Goal: Task Accomplishment & Management: Use online tool/utility

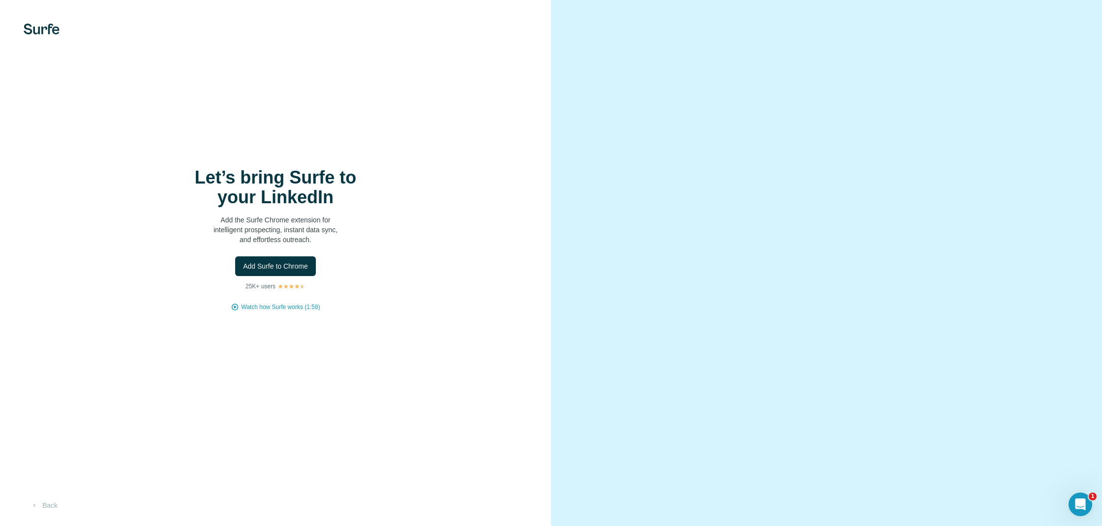
click at [42, 23] on div "Let’s bring Surfe to your LinkedIn Add the Surfe Chrome extension for intellige…" at bounding box center [275, 263] width 551 height 526
click at [42, 32] on img at bounding box center [42, 29] width 36 height 11
click at [303, 262] on span "Add Surfe to Chrome" at bounding box center [275, 266] width 65 height 10
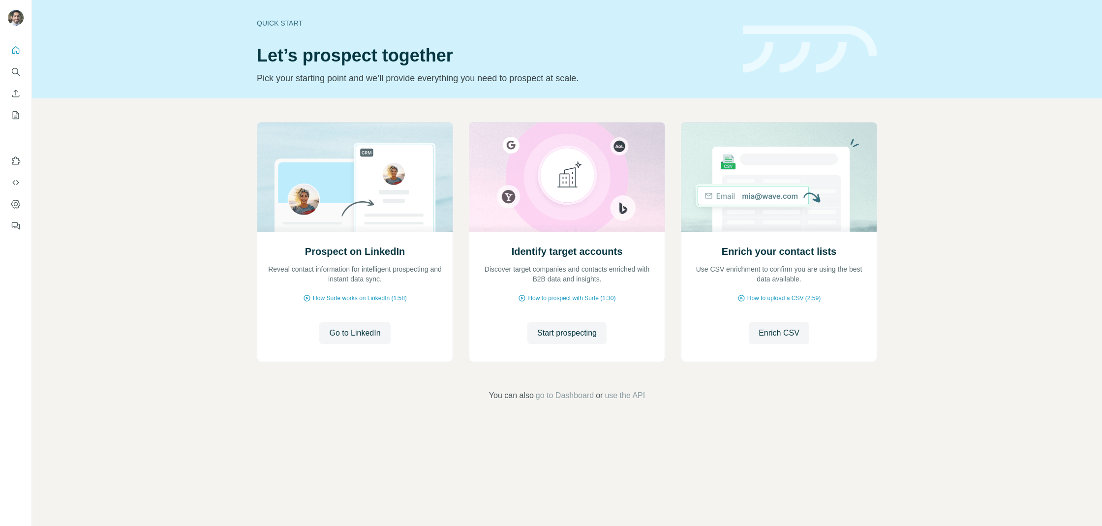
click at [390, 46] on h1 "Let’s prospect together" at bounding box center [494, 56] width 474 height 20
click at [575, 350] on div "Identify target accounts Discover target companies and contacts enriched with B…" at bounding box center [566, 296] width 195 height 131
click at [575, 334] on span "Start prospecting" at bounding box center [567, 333] width 60 height 12
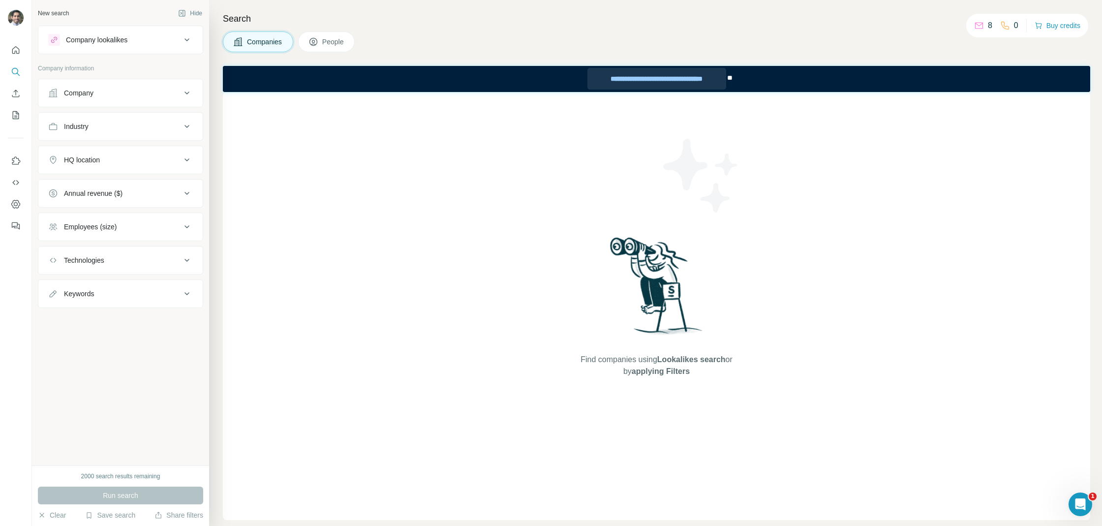
click at [663, 75] on div "**********" at bounding box center [656, 79] width 139 height 22
click at [11, 55] on button "Quick start" at bounding box center [16, 50] width 16 height 18
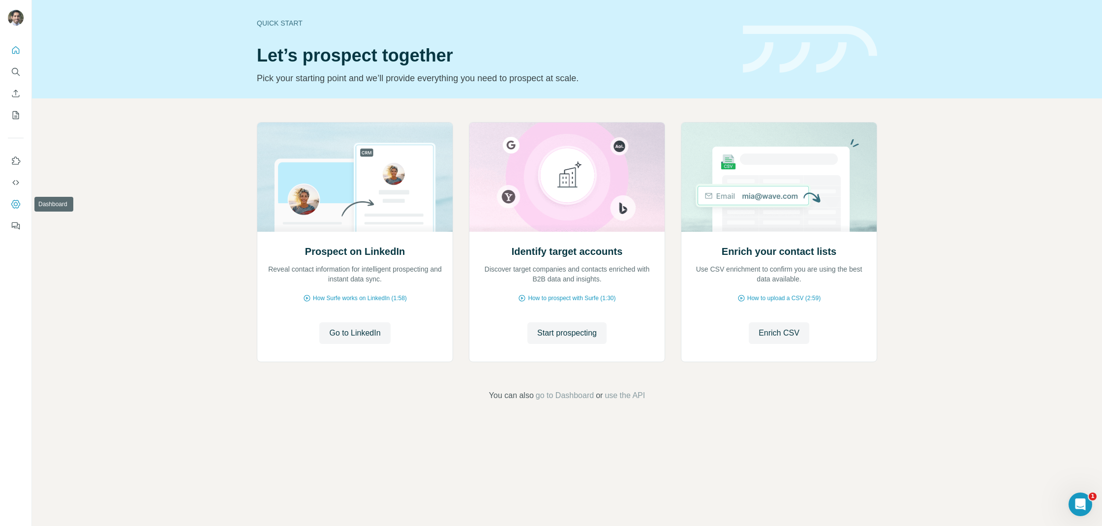
click at [14, 205] on icon "Dashboard" at bounding box center [16, 204] width 4 height 4
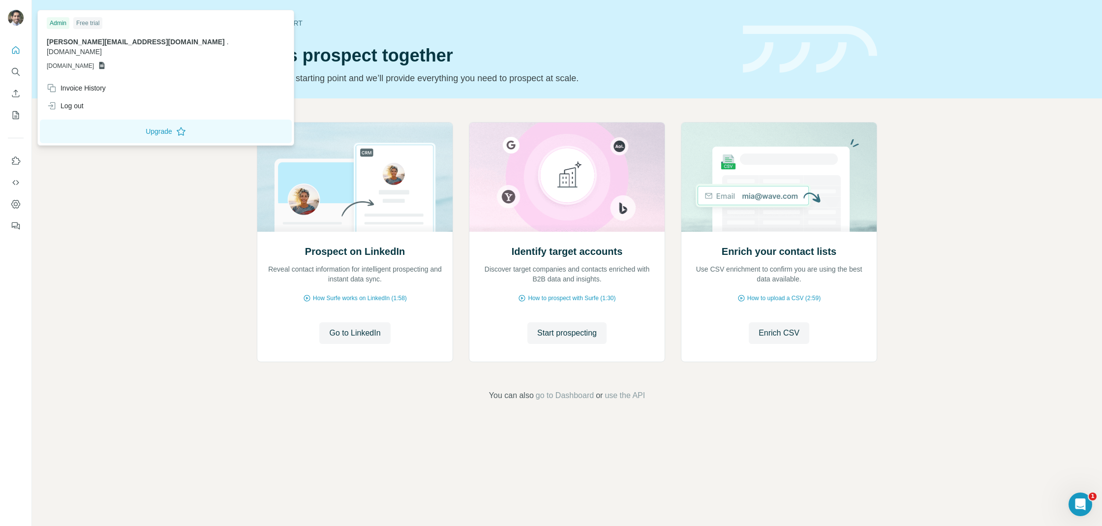
click at [20, 18] on img at bounding box center [16, 18] width 16 height 16
click at [100, 97] on div "Log out" at bounding box center [166, 106] width 250 height 18
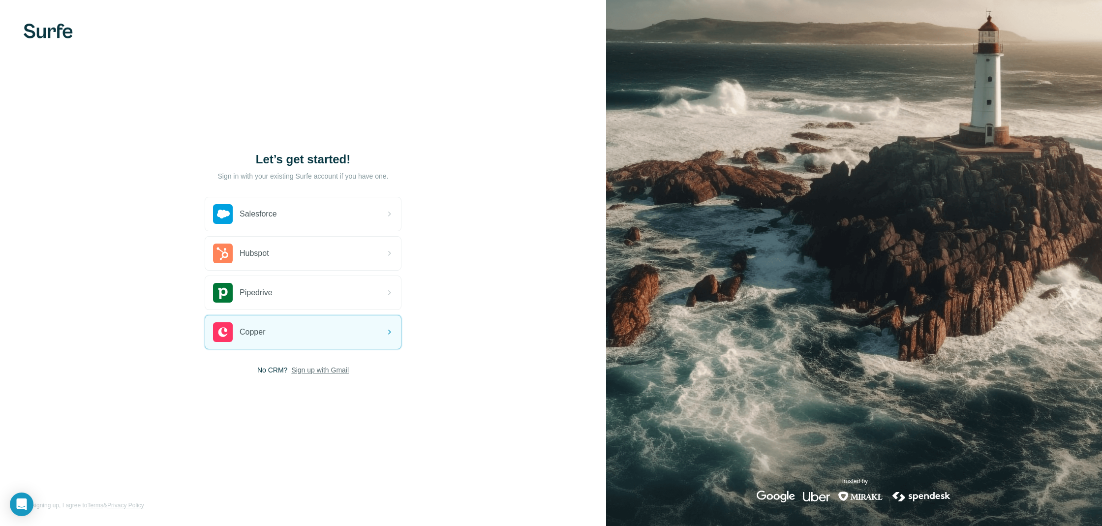
click at [330, 368] on span "Sign up with Gmail" at bounding box center [320, 370] width 58 height 10
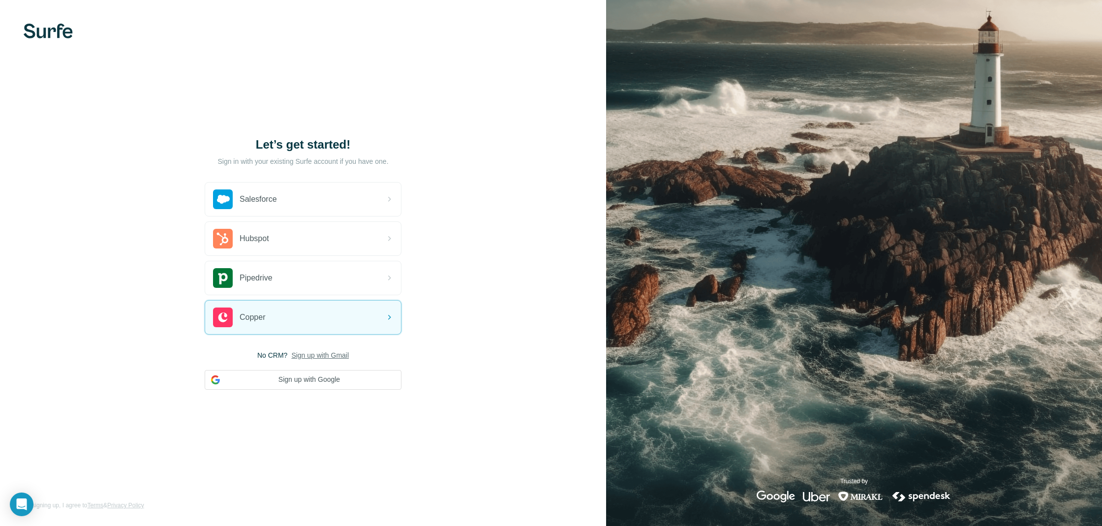
click at [330, 354] on span "Sign up with Gmail" at bounding box center [320, 355] width 58 height 10
click at [342, 358] on span "Sign up with Gmail" at bounding box center [320, 355] width 58 height 10
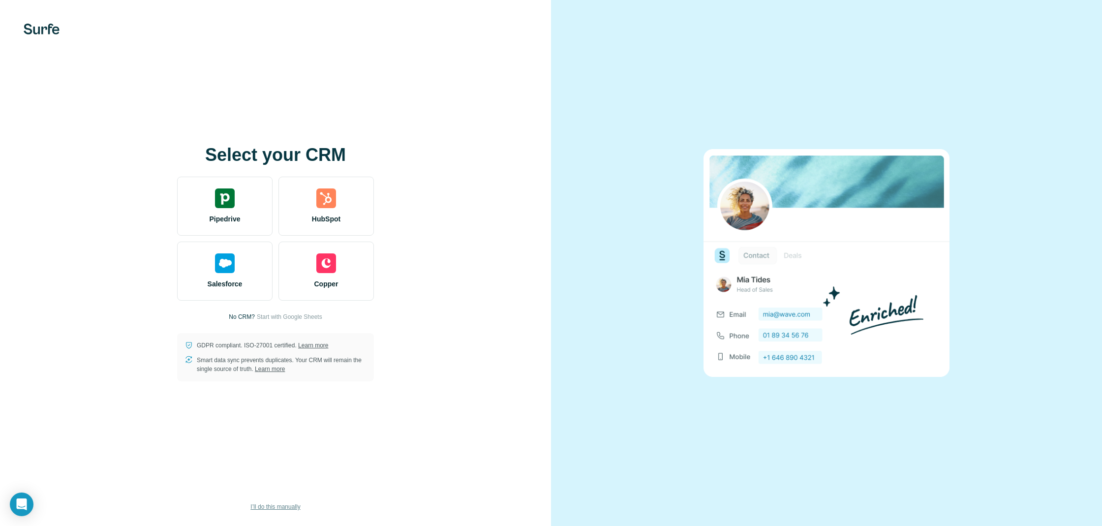
click at [299, 506] on span "I’ll do this manually" at bounding box center [275, 506] width 50 height 9
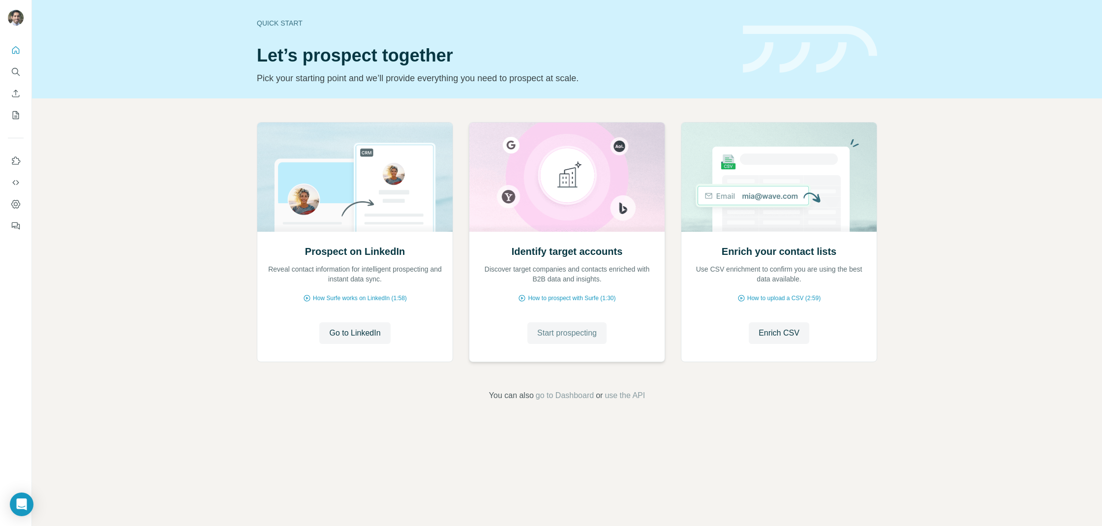
click at [573, 333] on span "Start prospecting" at bounding box center [567, 333] width 60 height 12
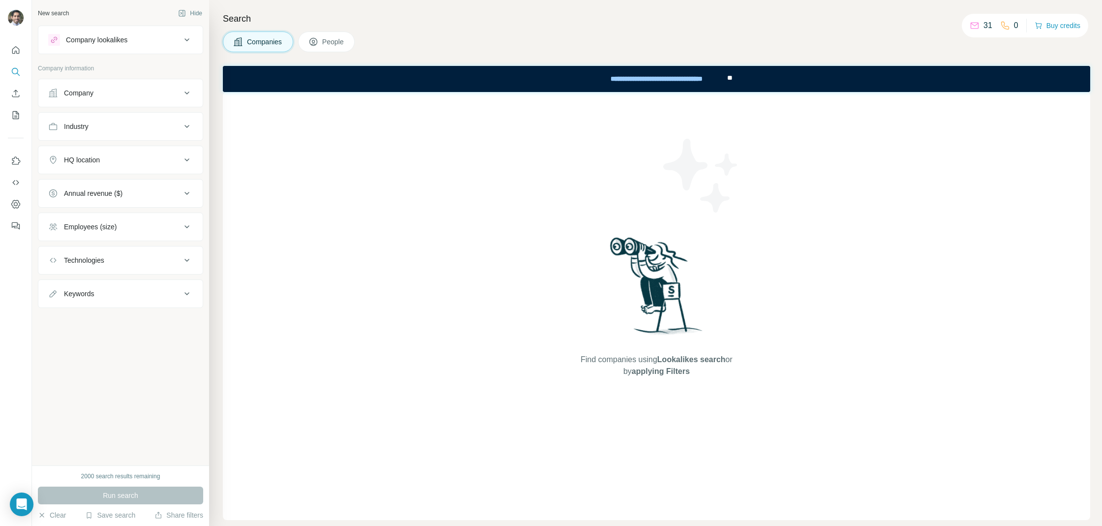
click at [660, 358] on span "Lookalikes search" at bounding box center [691, 359] width 68 height 8
click at [32, 502] on div "Open Intercom Messenger" at bounding box center [22, 504] width 26 height 26
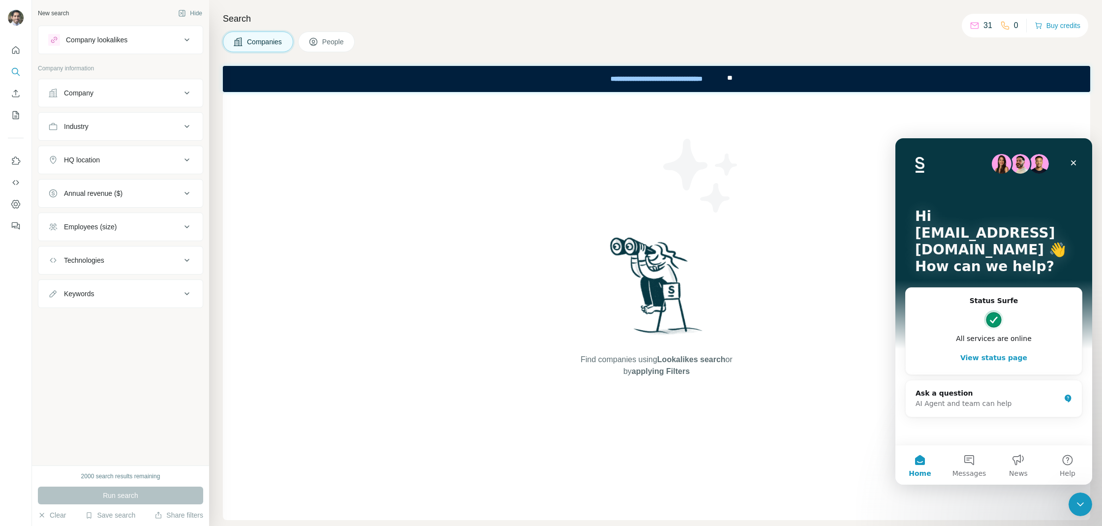
drag, startPoint x: 1094, startPoint y: 385, endPoint x: 1101, endPoint y: 180, distance: 205.2
click at [0, 525] on div at bounding box center [0, 526] width 0 height 0
click at [972, 400] on div "AI Agent and team can help" at bounding box center [987, 403] width 145 height 10
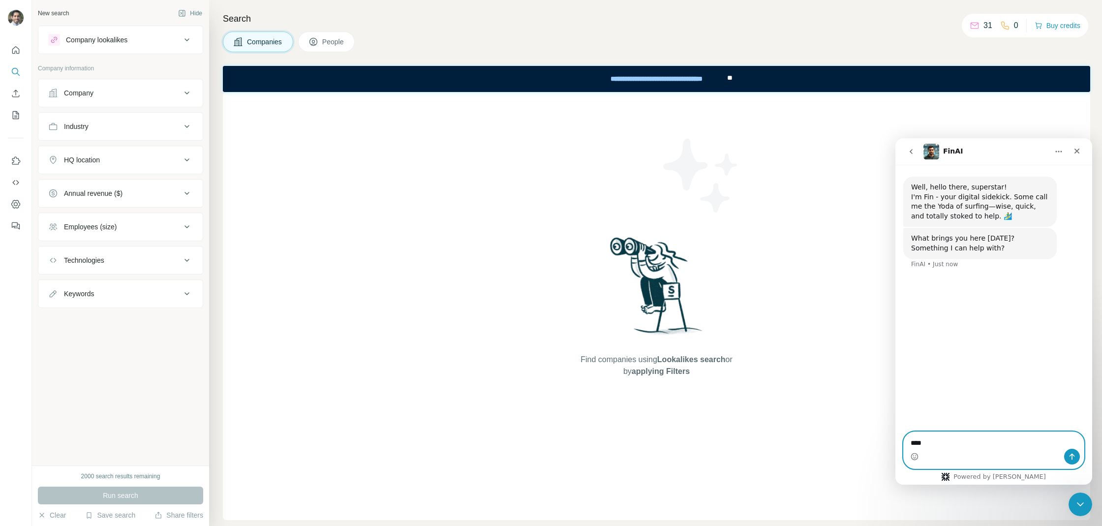
click at [950, 443] on textarea "***" at bounding box center [994, 440] width 181 height 17
paste textarea "**********"
type textarea "**********"
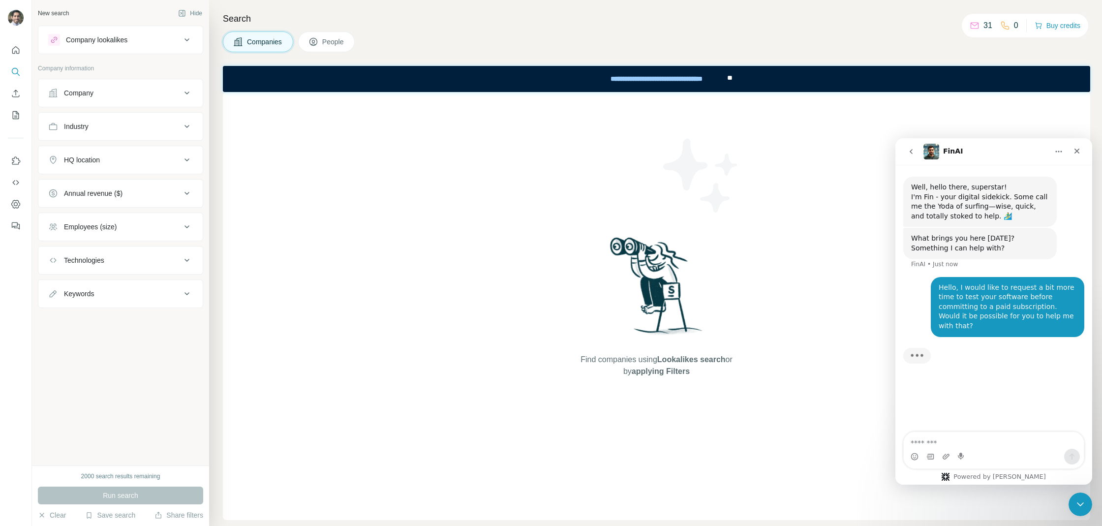
drag, startPoint x: 196, startPoint y: 9, endPoint x: 1094, endPoint y: 76, distance: 900.6
click at [0, 525] on div at bounding box center [0, 526] width 0 height 0
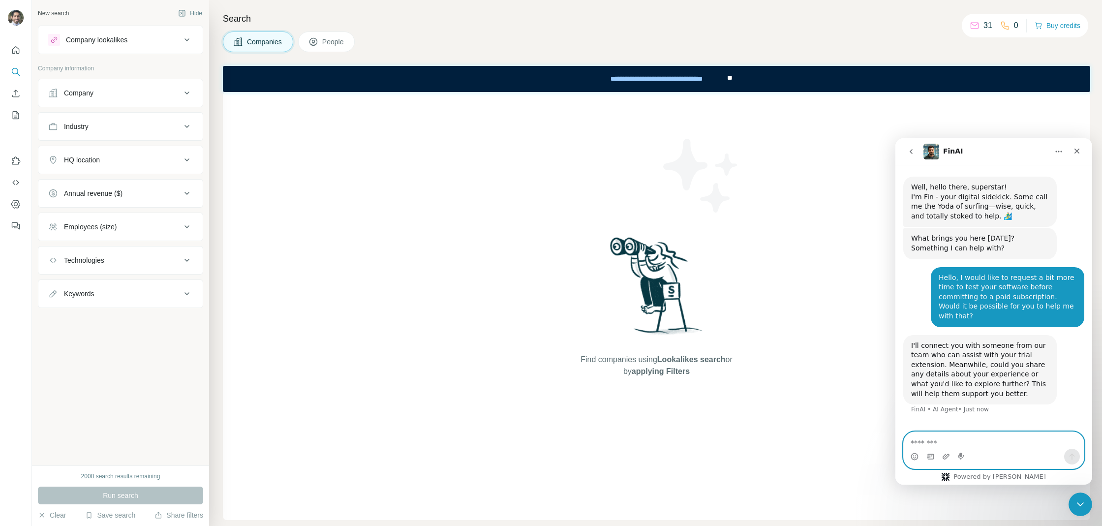
click at [980, 436] on textarea "Message…" at bounding box center [994, 440] width 180 height 17
type textarea "**********"
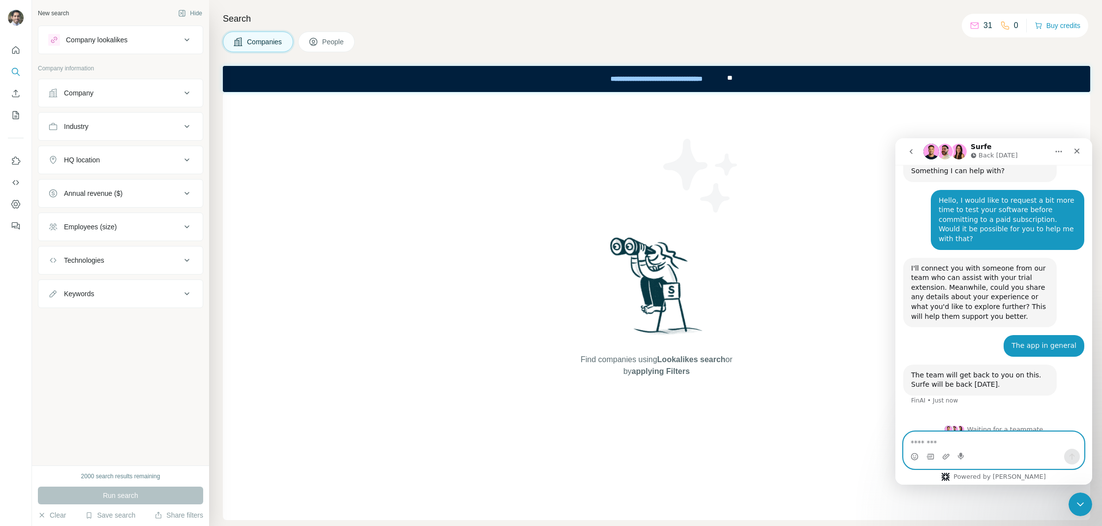
scroll to position [79, 0]
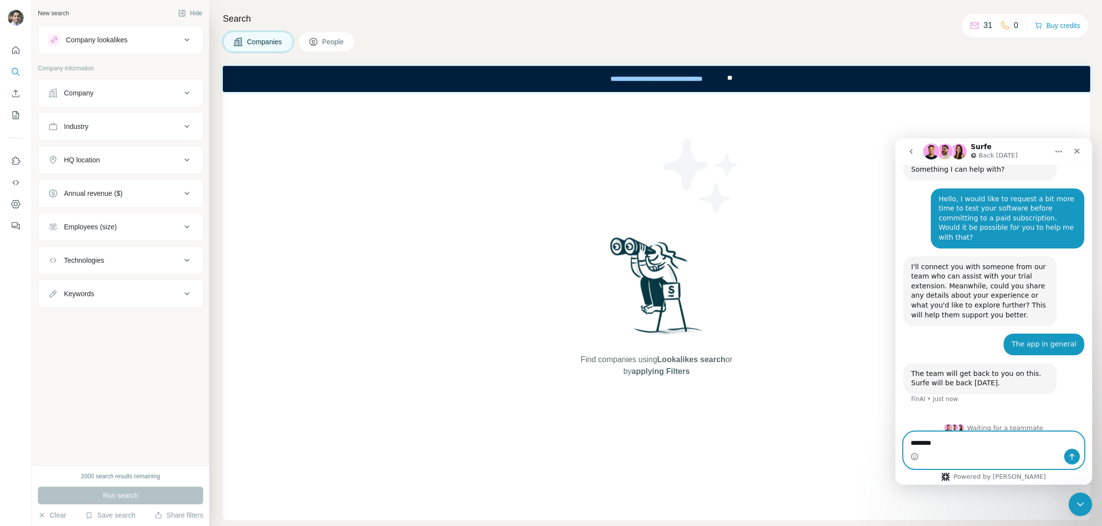
type textarea "*********"
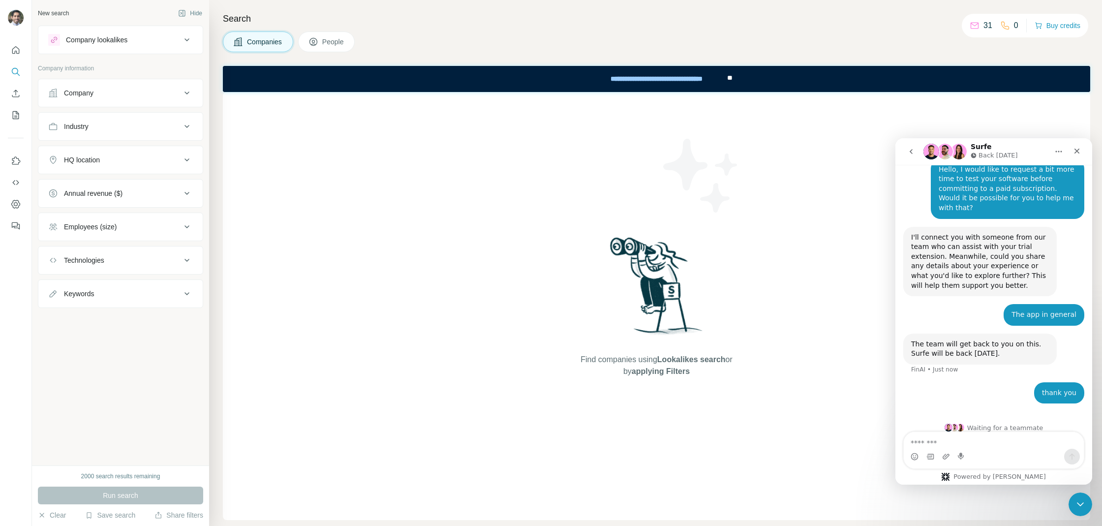
click at [1008, 478] on div "Powered by Fin" at bounding box center [994, 477] width 120 height 8
click at [316, 48] on button "People" at bounding box center [326, 41] width 57 height 21
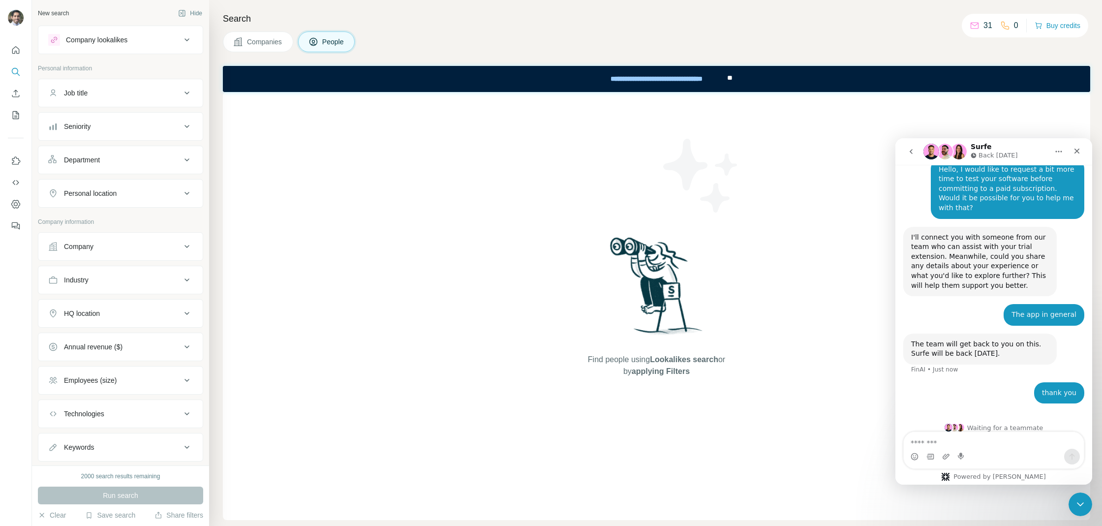
click at [102, 95] on div "Job title" at bounding box center [114, 93] width 133 height 10
click at [99, 123] on input "text" at bounding box center [110, 118] width 125 height 18
click at [126, 81] on button "Job title" at bounding box center [120, 95] width 164 height 28
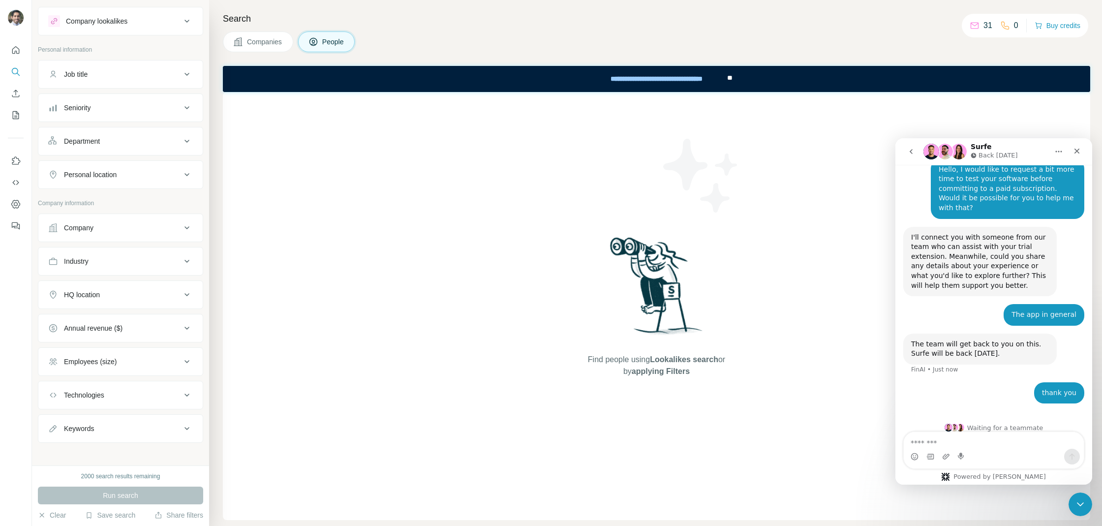
drag, startPoint x: 107, startPoint y: 251, endPoint x: 107, endPoint y: 230, distance: 21.2
click at [107, 251] on button "Industry" at bounding box center [120, 261] width 164 height 24
click at [107, 226] on div "Company" at bounding box center [114, 228] width 133 height 10
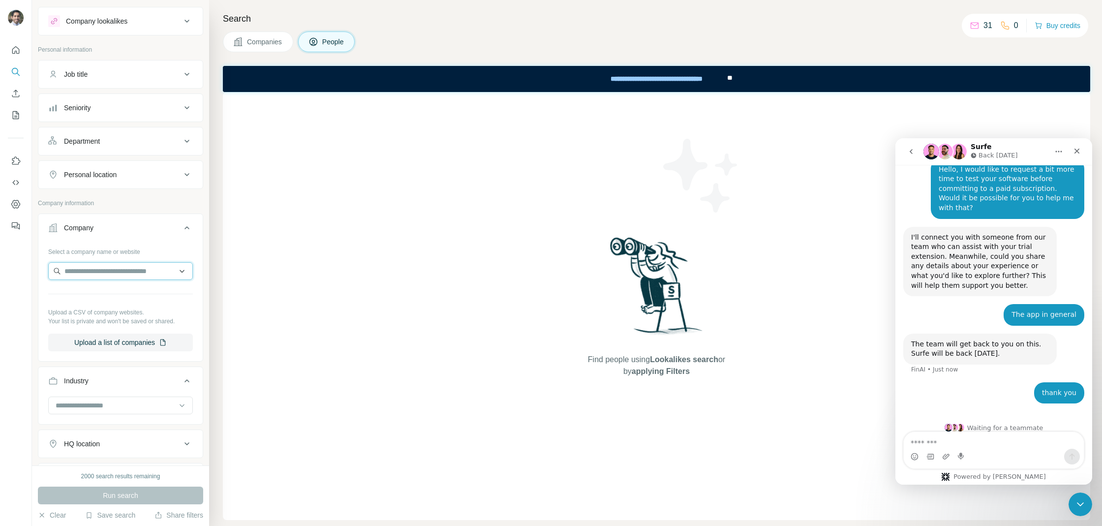
click at [105, 265] on input "text" at bounding box center [120, 271] width 145 height 18
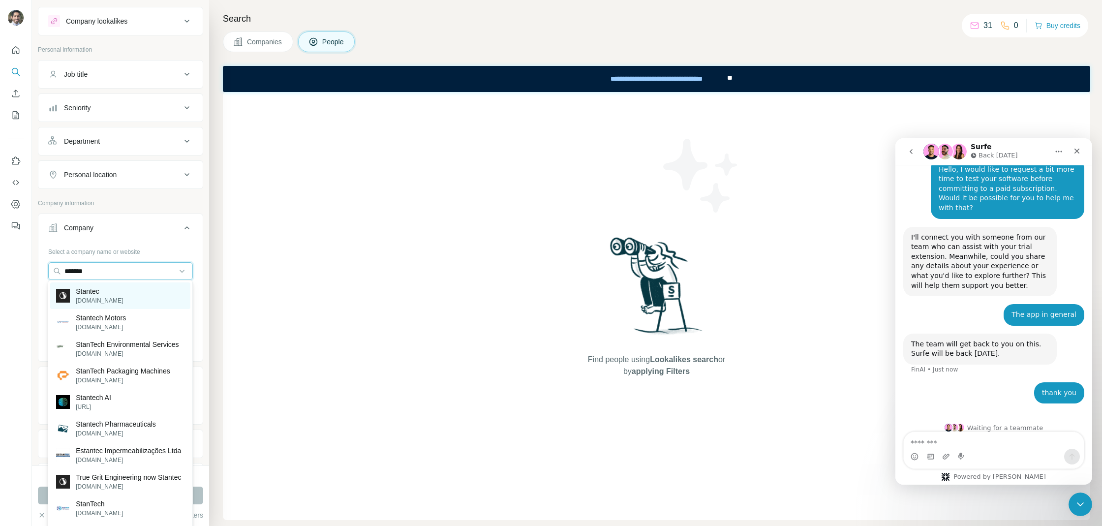
type input "*******"
click at [114, 299] on div "Stantec stantec.com" at bounding box center [120, 295] width 140 height 27
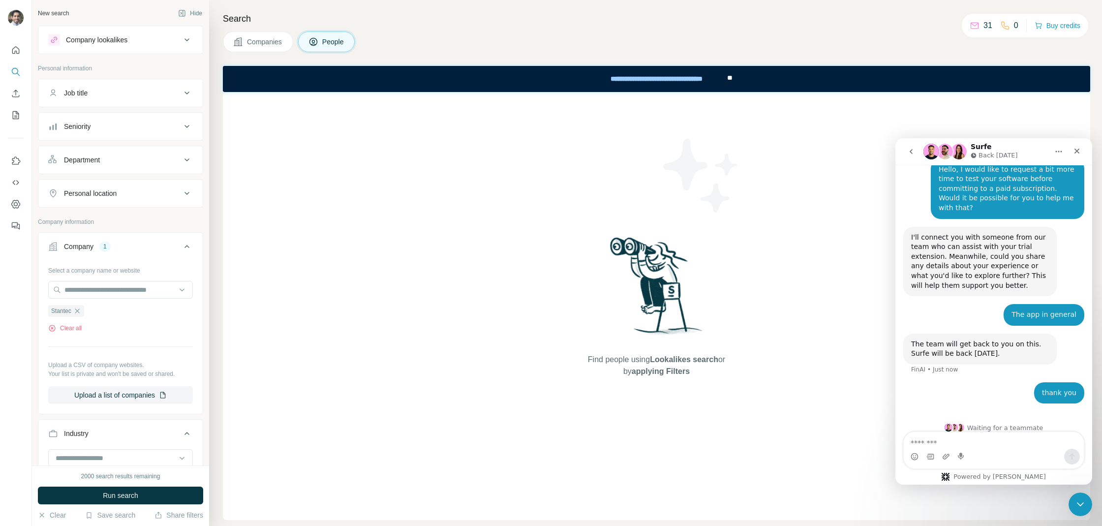
click at [103, 87] on button "Job title" at bounding box center [120, 93] width 164 height 24
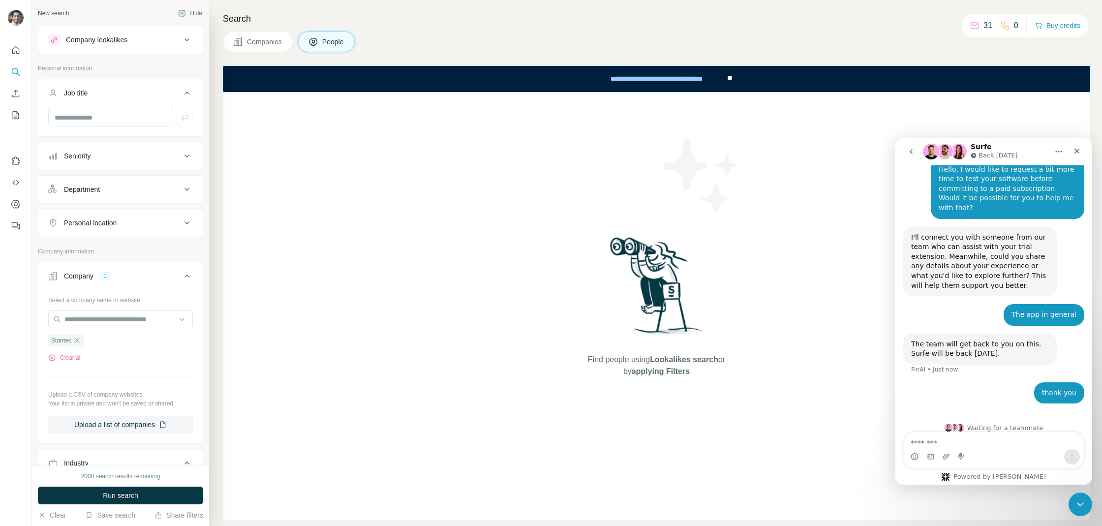
click at [93, 151] on div "Seniority" at bounding box center [114, 156] width 133 height 10
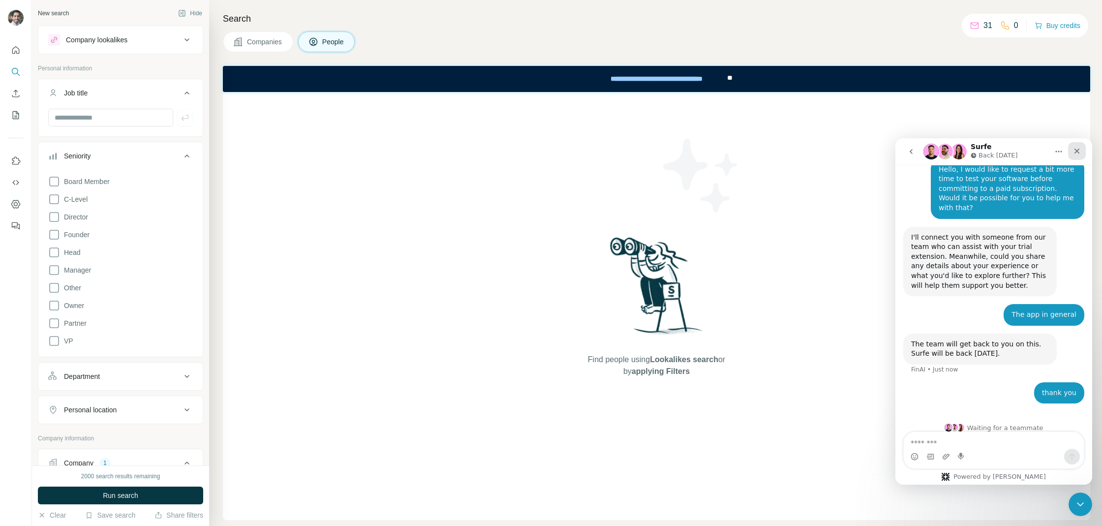
click at [1075, 151] on icon "Close" at bounding box center [1077, 151] width 8 height 8
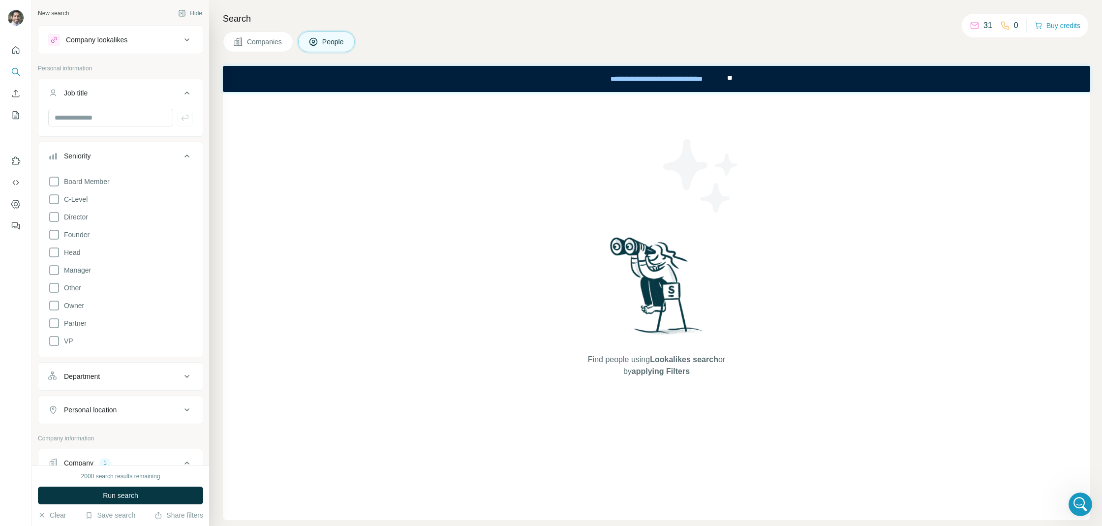
scroll to position [418, 0]
